Goal: Task Accomplishment & Management: Use online tool/utility

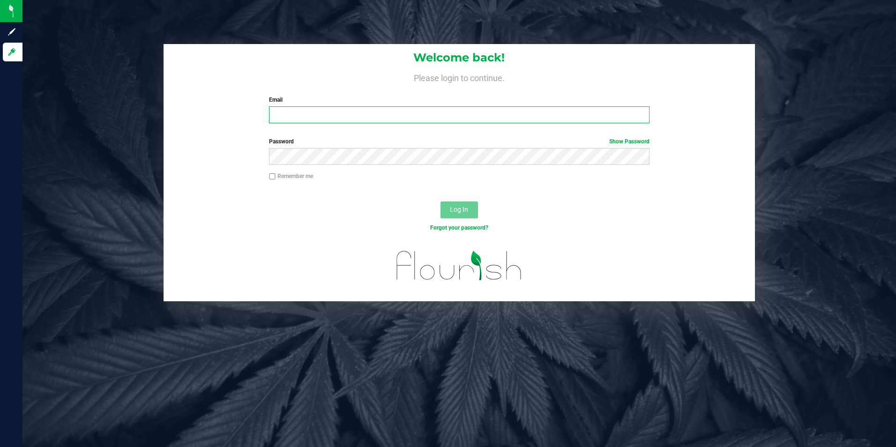
click at [377, 113] on input "Email" at bounding box center [459, 114] width 380 height 17
type input "[PERSON_NAME][EMAIL_ADDRESS][PERSON_NAME][DOMAIN_NAME]"
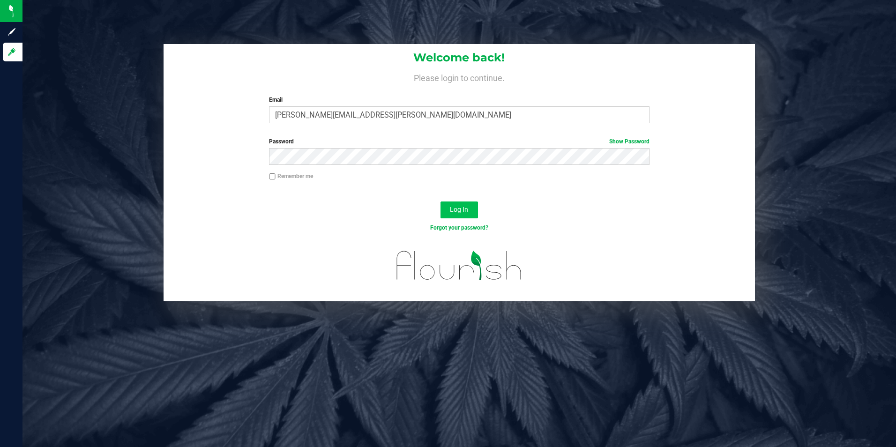
click at [470, 211] on button "Log In" at bounding box center [458, 209] width 37 height 17
click at [457, 208] on span "Log In" at bounding box center [459, 209] width 18 height 7
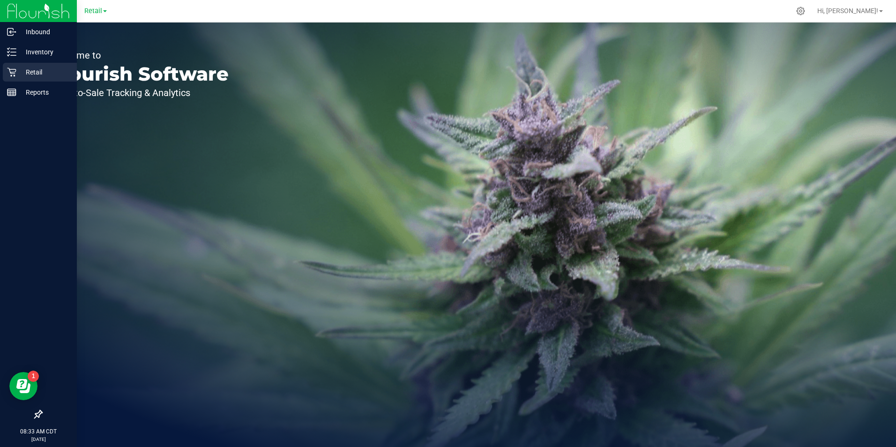
click at [19, 78] on div "Retail" at bounding box center [40, 72] width 74 height 19
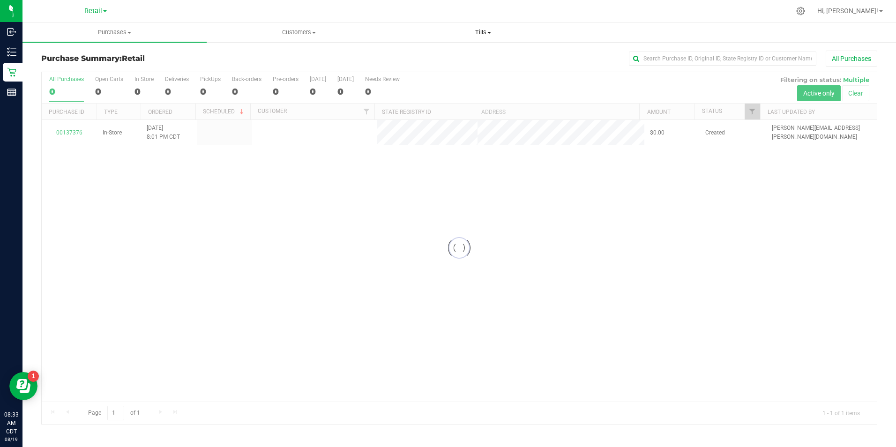
click at [483, 30] on span "Tills" at bounding box center [483, 32] width 183 height 8
click at [441, 54] on span "Manage tills" at bounding box center [422, 56] width 63 height 8
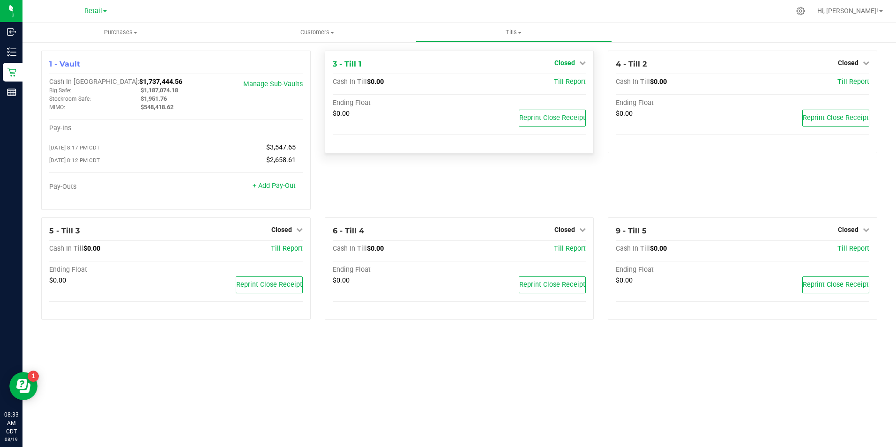
click at [580, 62] on icon at bounding box center [582, 63] width 7 height 7
click at [569, 83] on link "Open Till" at bounding box center [564, 82] width 25 height 7
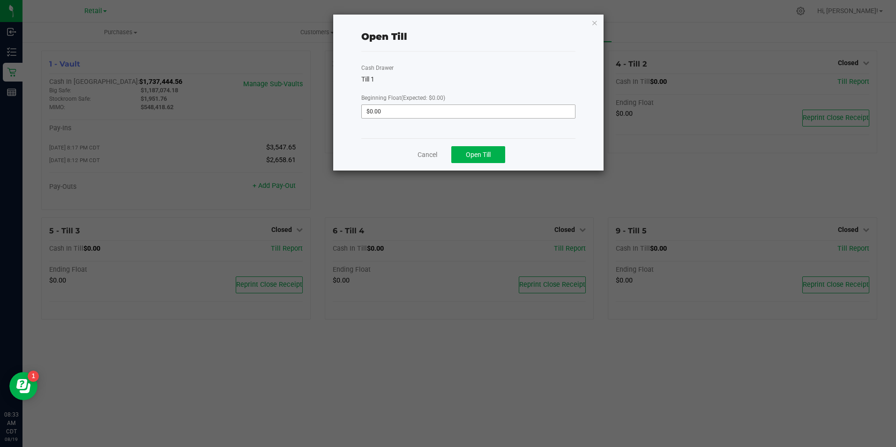
click at [460, 111] on input "$0.00" at bounding box center [468, 111] width 213 height 13
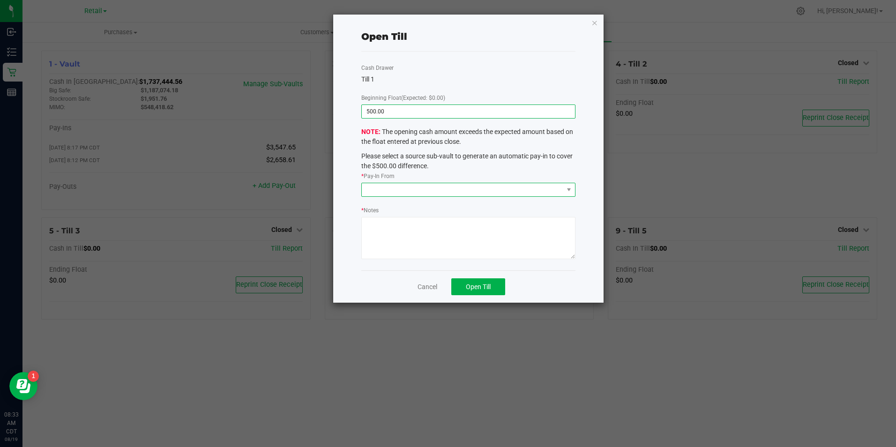
click at [501, 186] on span at bounding box center [462, 189] width 201 height 13
type input "$500.00"
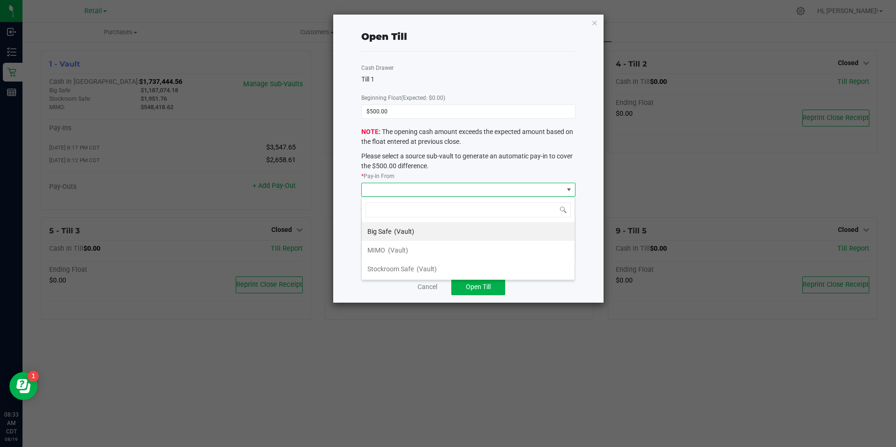
scroll to position [14, 214]
click at [405, 249] on span "(Vault)" at bounding box center [398, 249] width 20 height 7
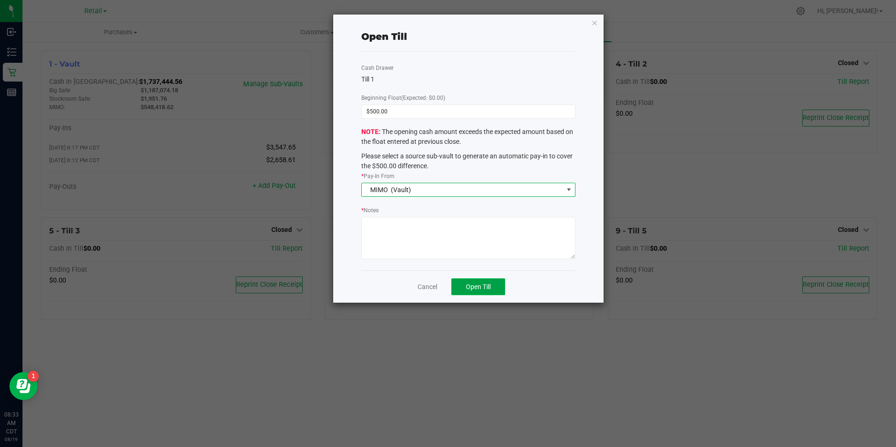
click at [482, 288] on span "Open Till" at bounding box center [478, 286] width 25 height 7
click at [426, 289] on link "Cancel" at bounding box center [424, 287] width 20 height 10
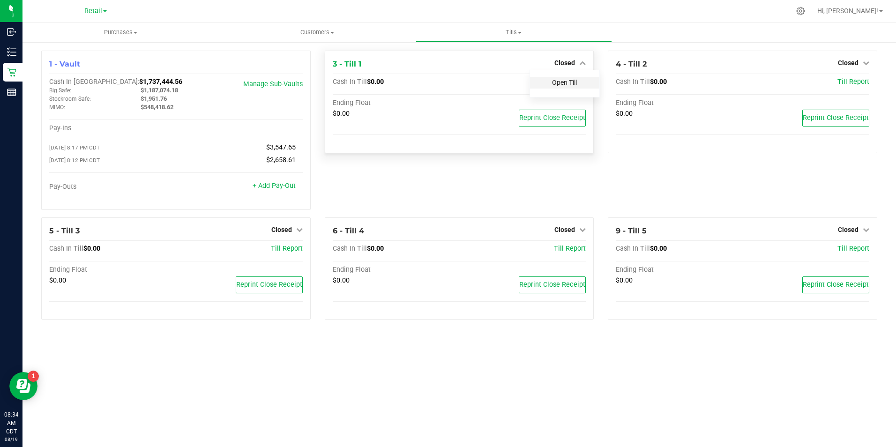
click at [567, 83] on link "Open Till" at bounding box center [564, 82] width 25 height 7
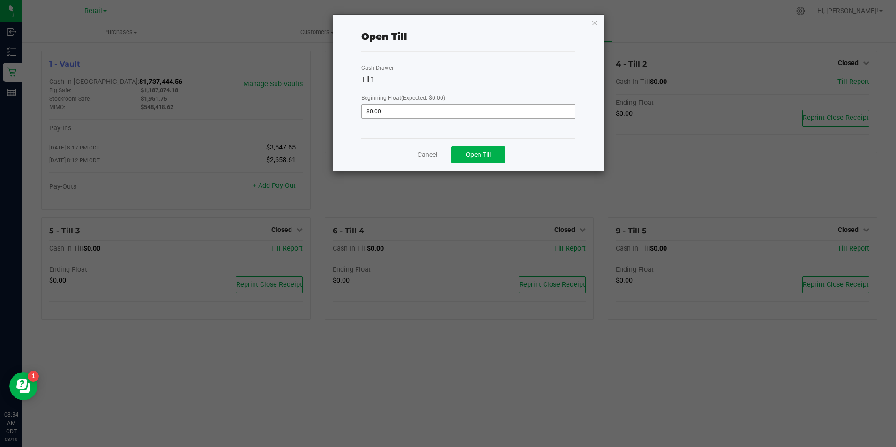
click at [442, 112] on input "$0.00" at bounding box center [468, 111] width 213 height 13
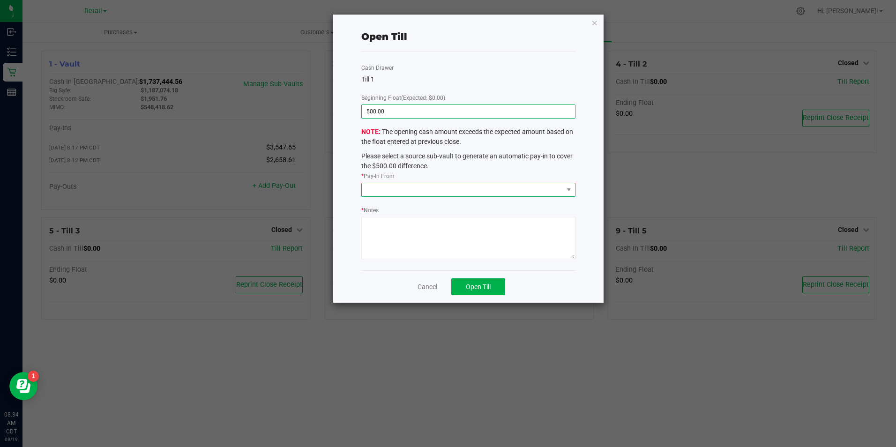
click at [447, 190] on span at bounding box center [462, 189] width 201 height 13
type input "$500.00"
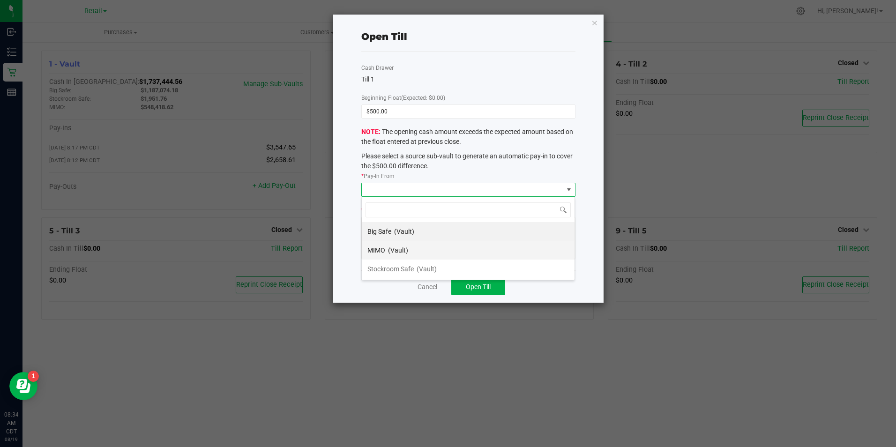
click at [405, 251] on span "(Vault)" at bounding box center [398, 249] width 20 height 7
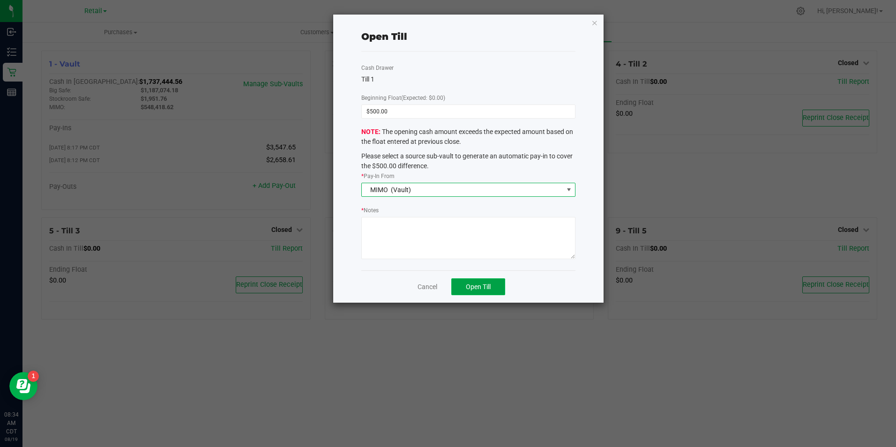
click at [485, 292] on button "Open Till" at bounding box center [478, 286] width 54 height 17
click at [435, 290] on link "Cancel" at bounding box center [427, 287] width 20 height 10
